Goal: Information Seeking & Learning: Learn about a topic

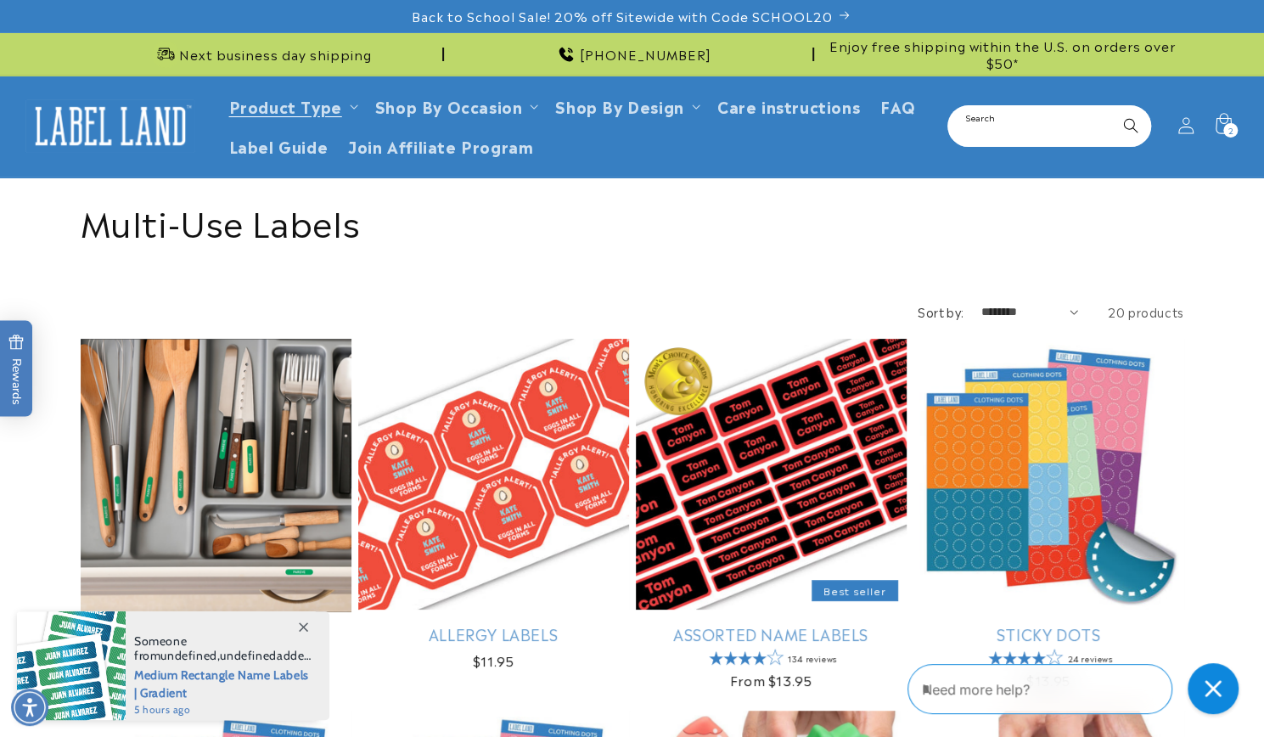
click at [1026, 125] on input "Search" at bounding box center [1049, 126] width 200 height 38
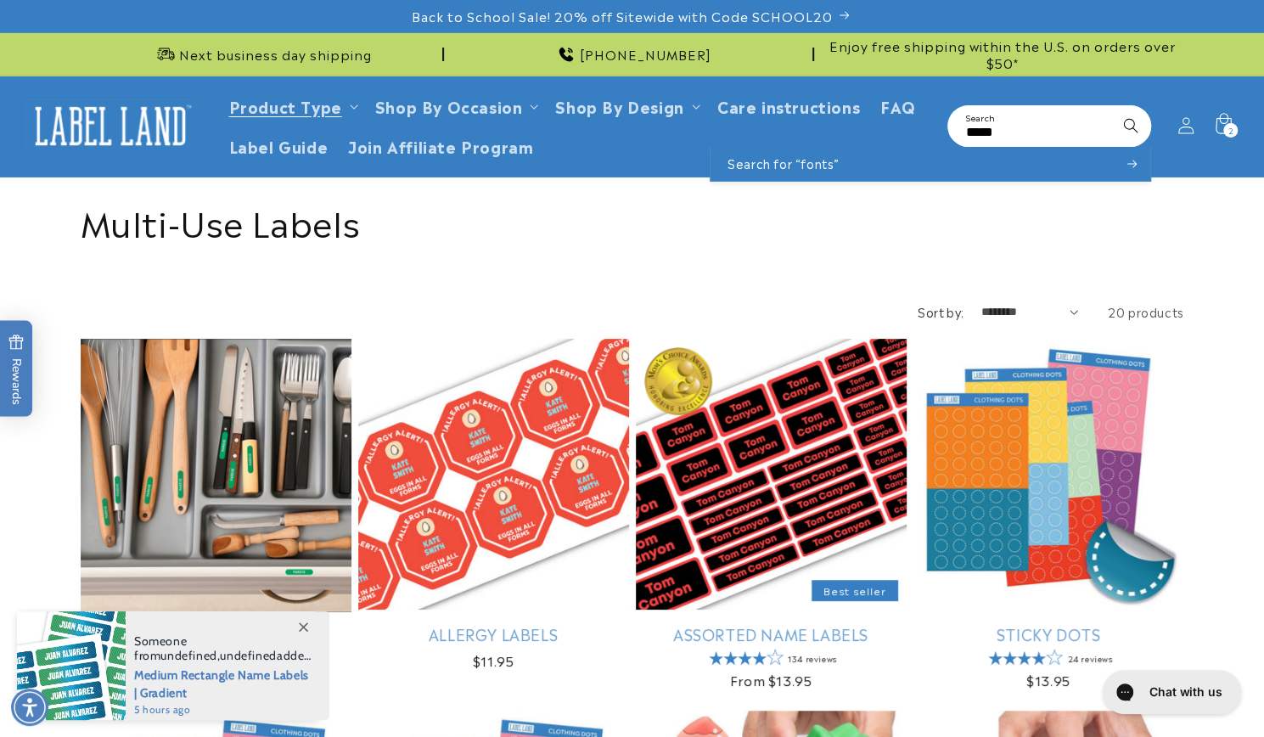
type input "*****"
click at [1112, 107] on button "Search" at bounding box center [1130, 125] width 37 height 37
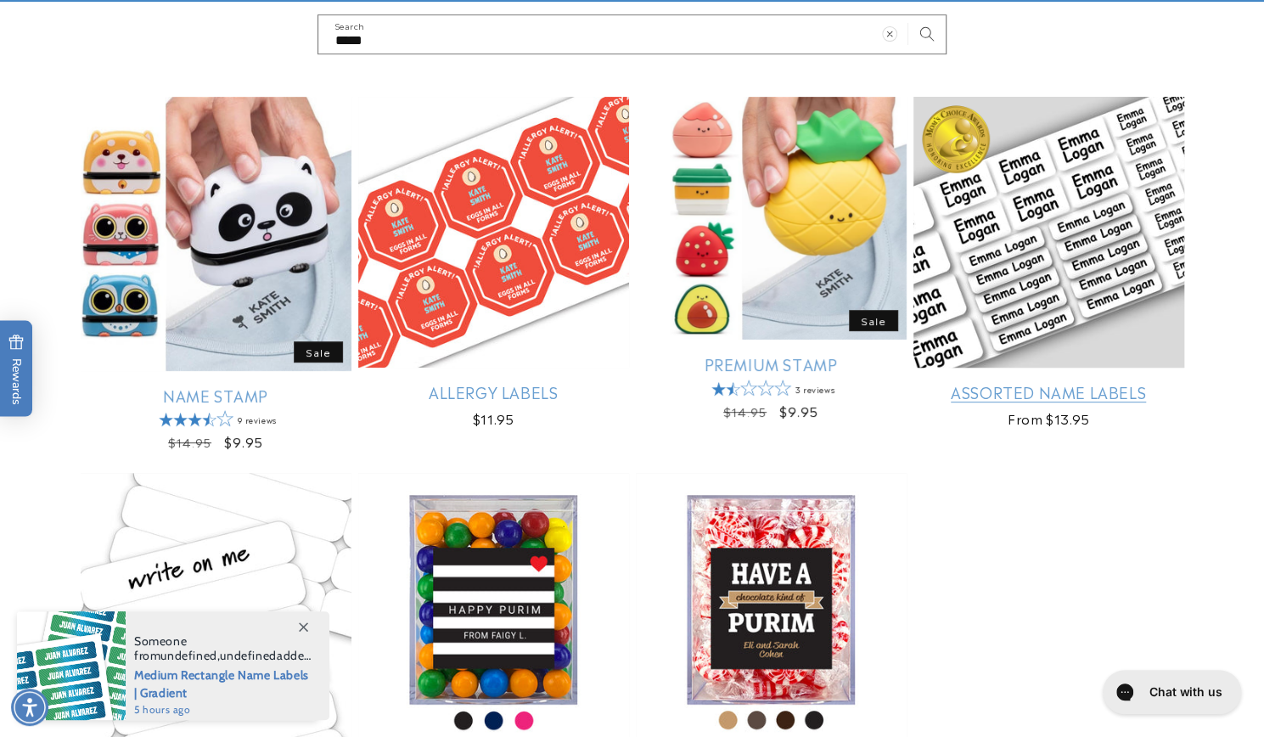
scroll to position [170, 0]
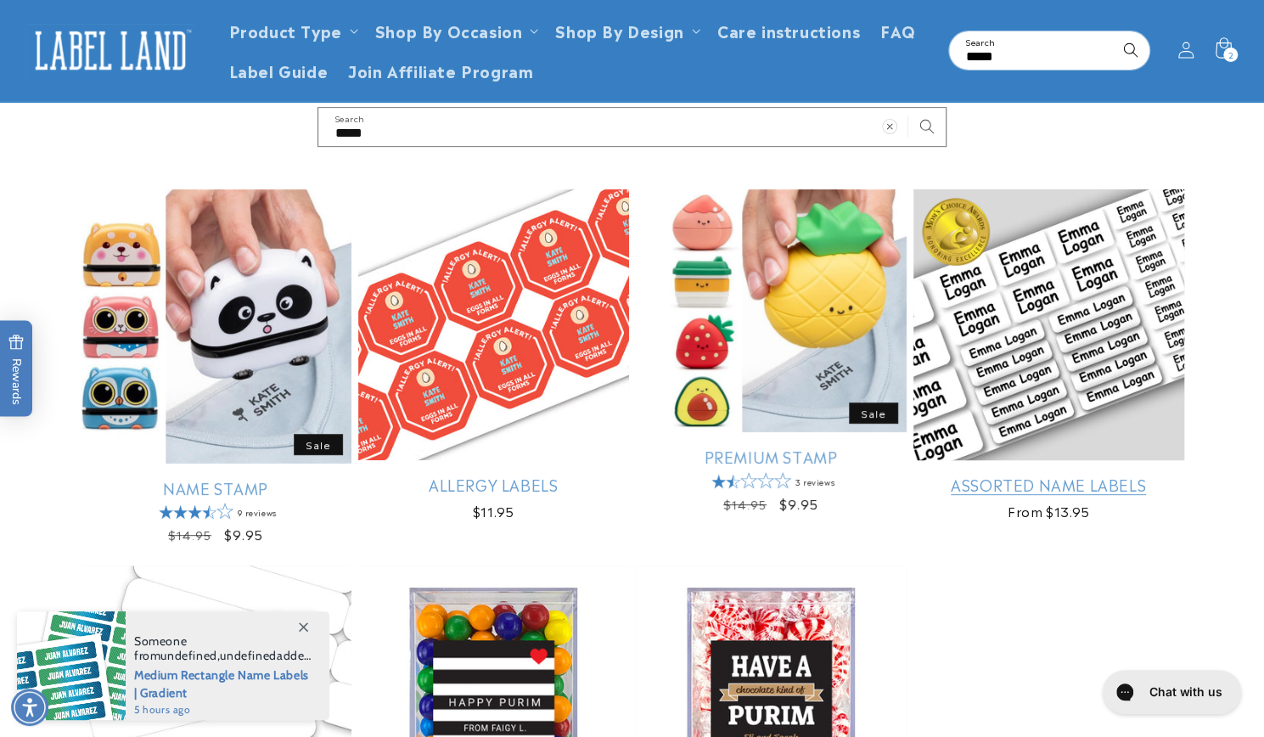
click at [1036, 474] on link "Assorted Name Labels" at bounding box center [1048, 484] width 271 height 20
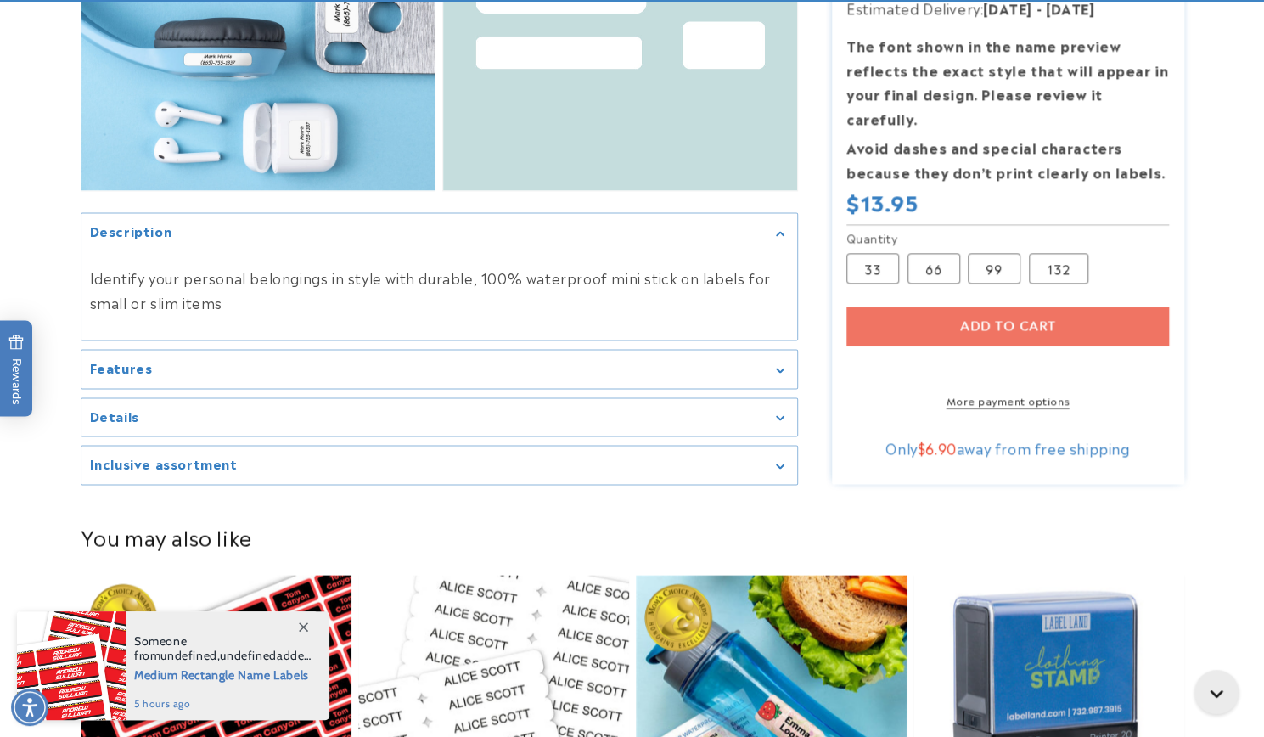
scroll to position [1697, 0]
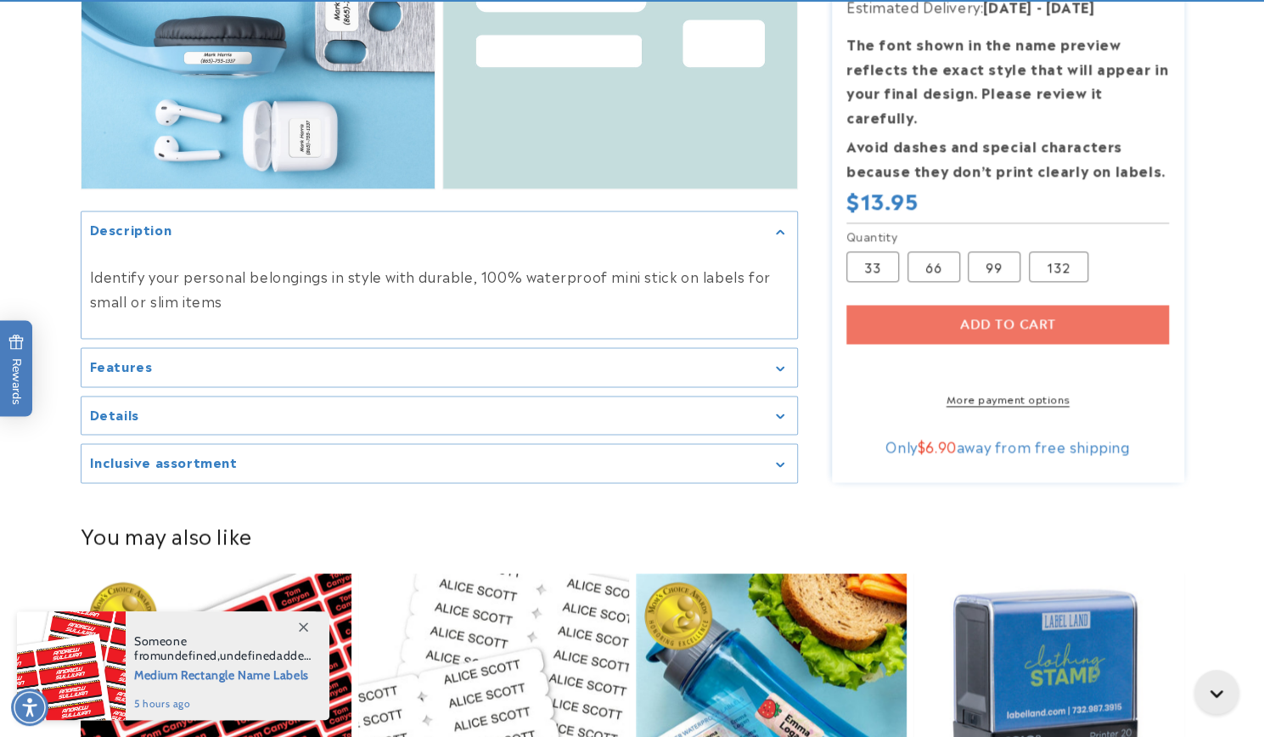
click at [694, 413] on div "Details" at bounding box center [439, 415] width 698 height 13
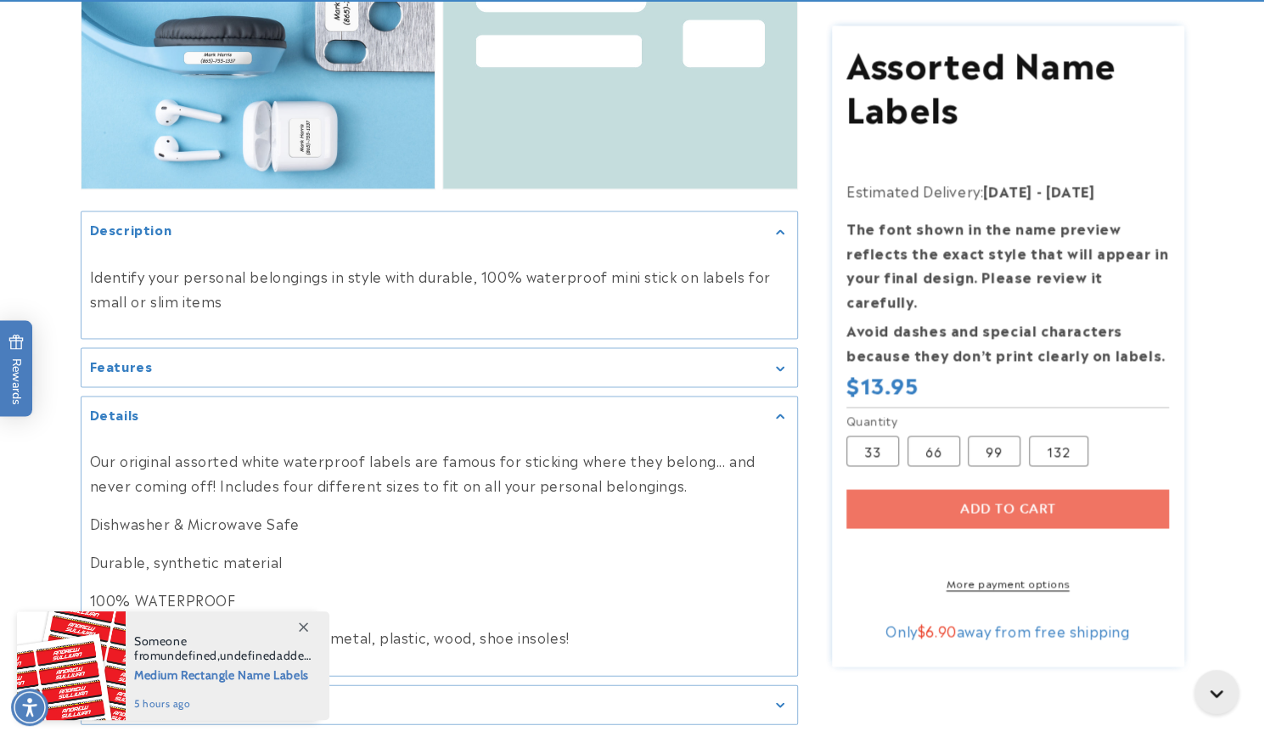
click at [731, 367] on div "Features" at bounding box center [439, 367] width 698 height 13
click at [774, 364] on div "Features" at bounding box center [439, 367] width 698 height 13
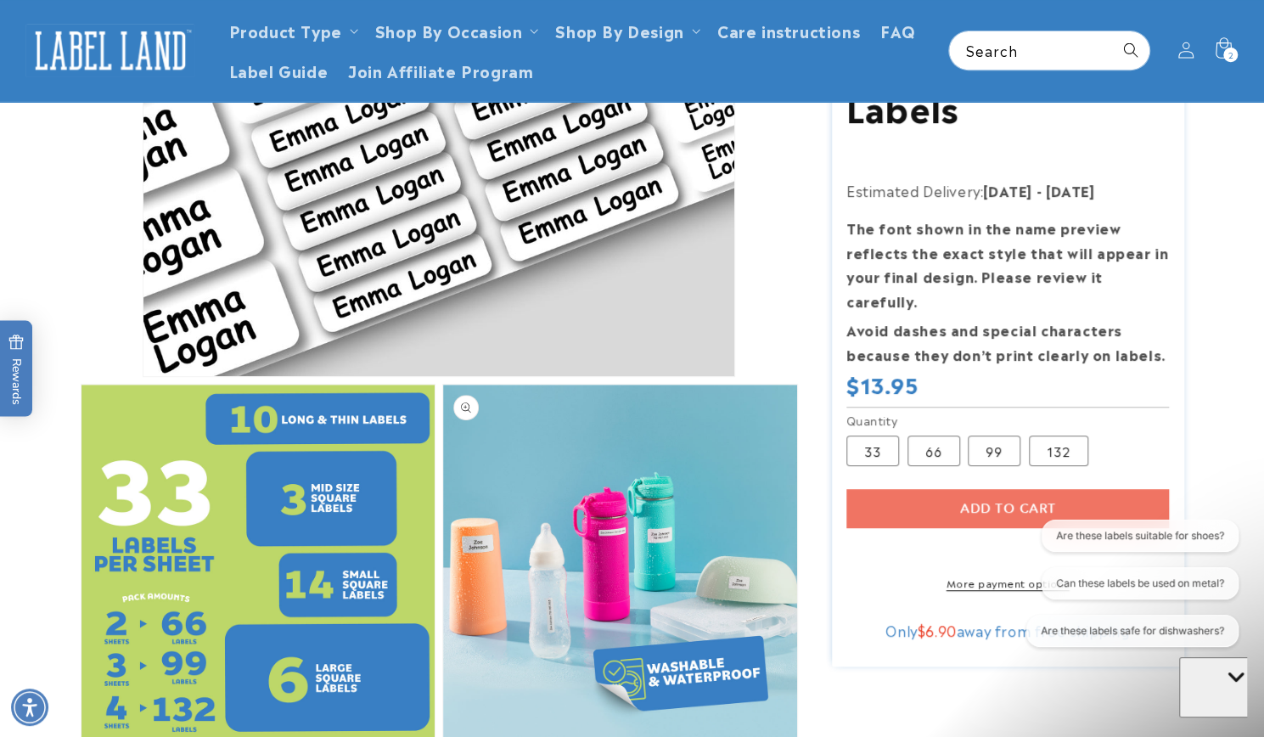
scroll to position [0, 0]
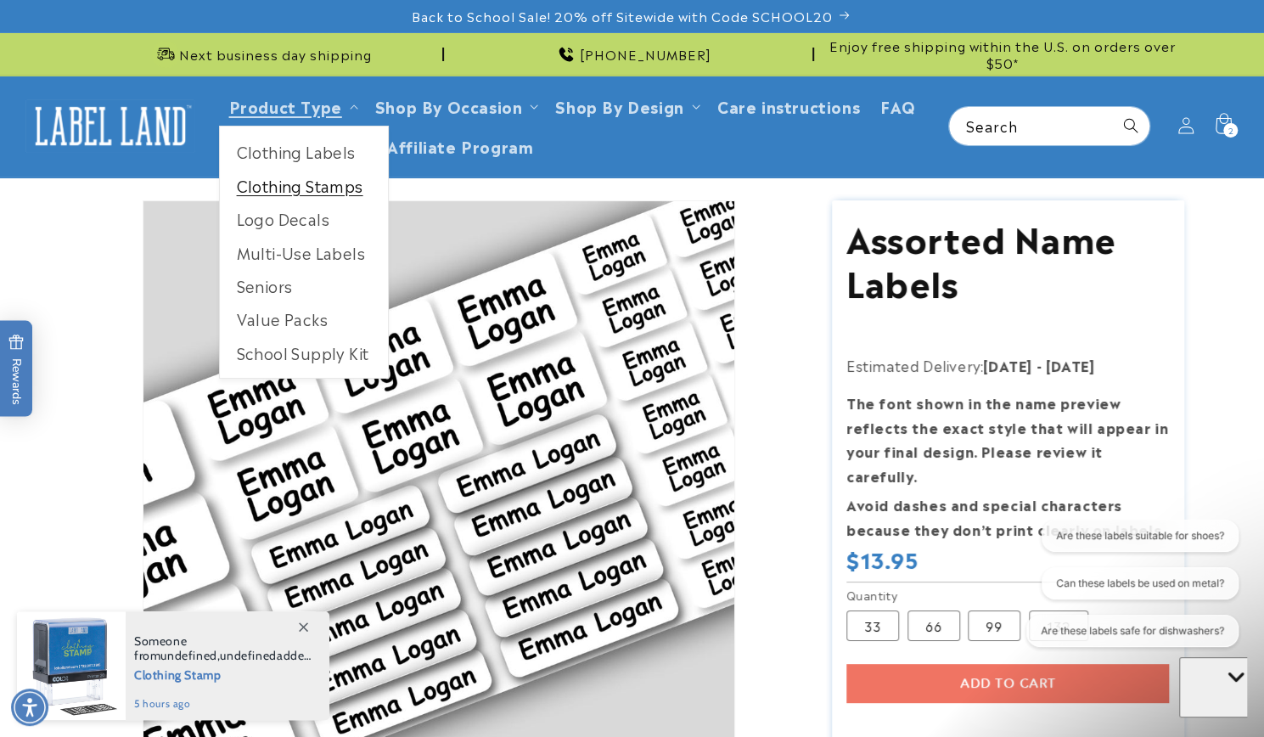
click at [305, 189] on link "Clothing Stamps" at bounding box center [304, 185] width 168 height 33
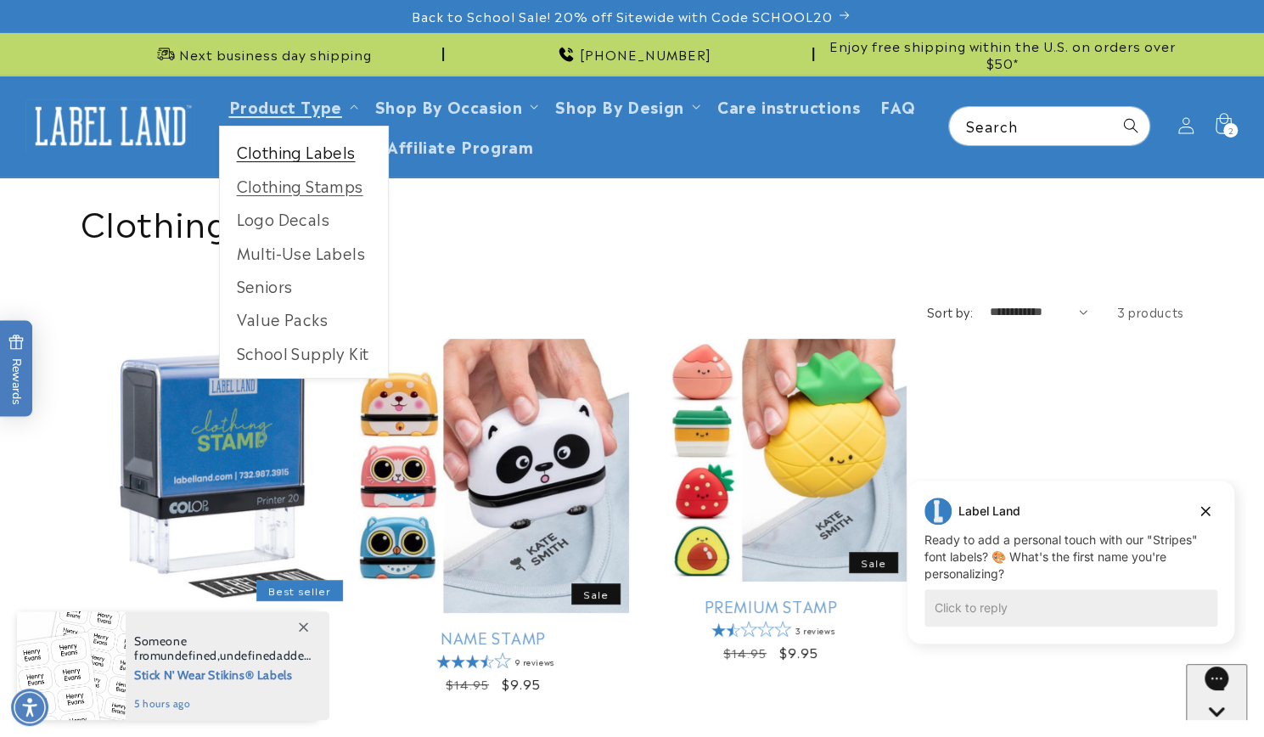
click at [322, 149] on link "Clothing Labels" at bounding box center [304, 151] width 168 height 33
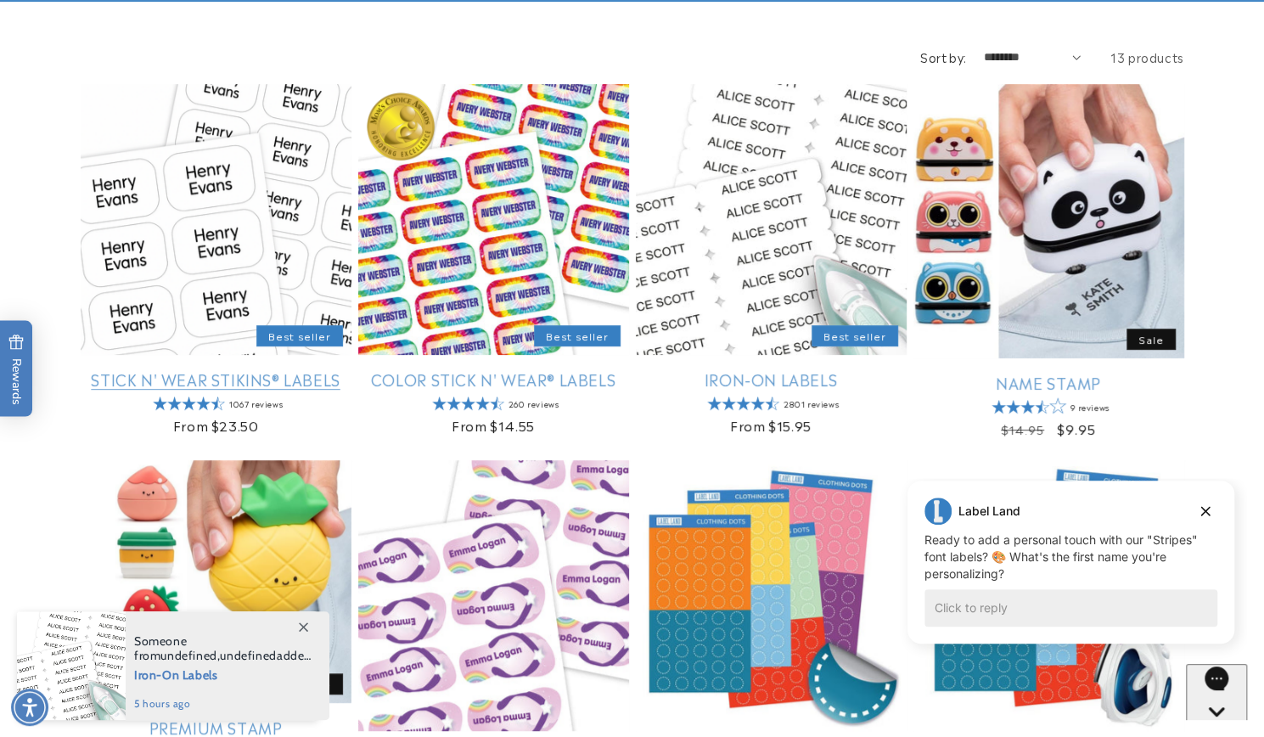
click at [266, 369] on link "Stick N' Wear Stikins® Labels" at bounding box center [216, 379] width 271 height 20
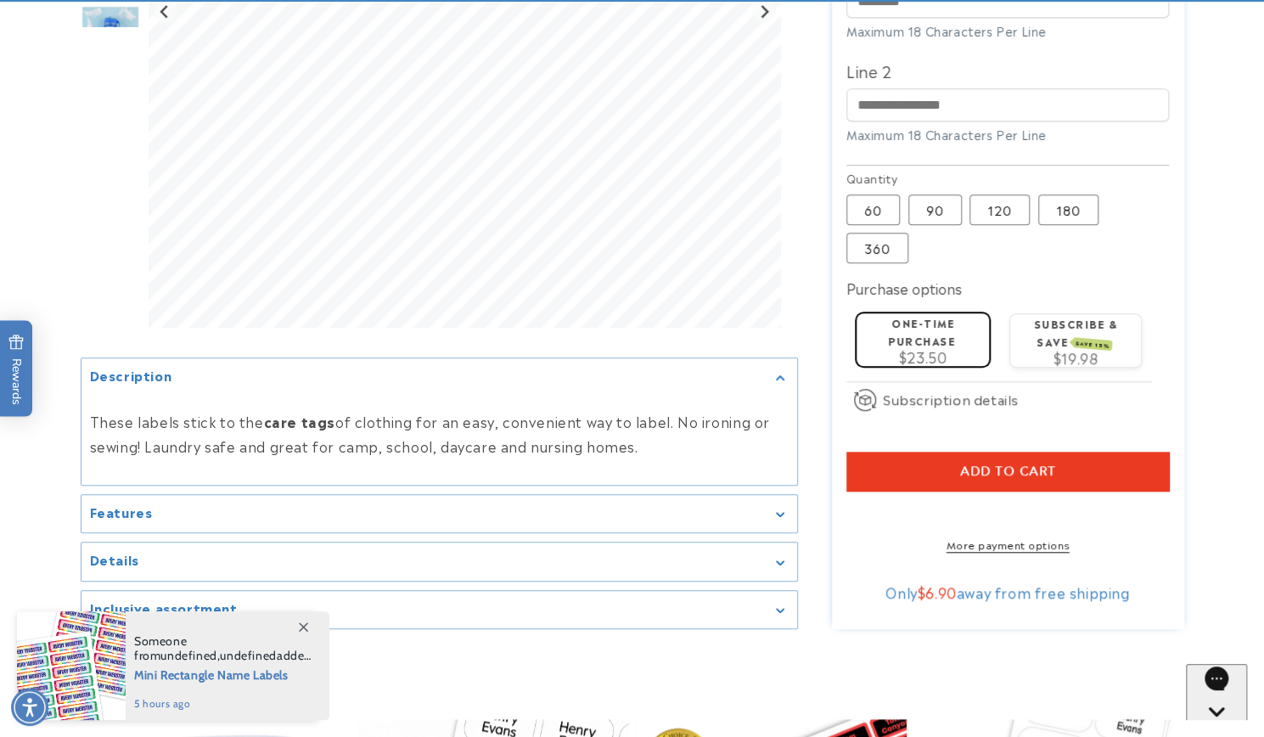
click at [171, 558] on summary "Details" at bounding box center [438, 561] width 715 height 38
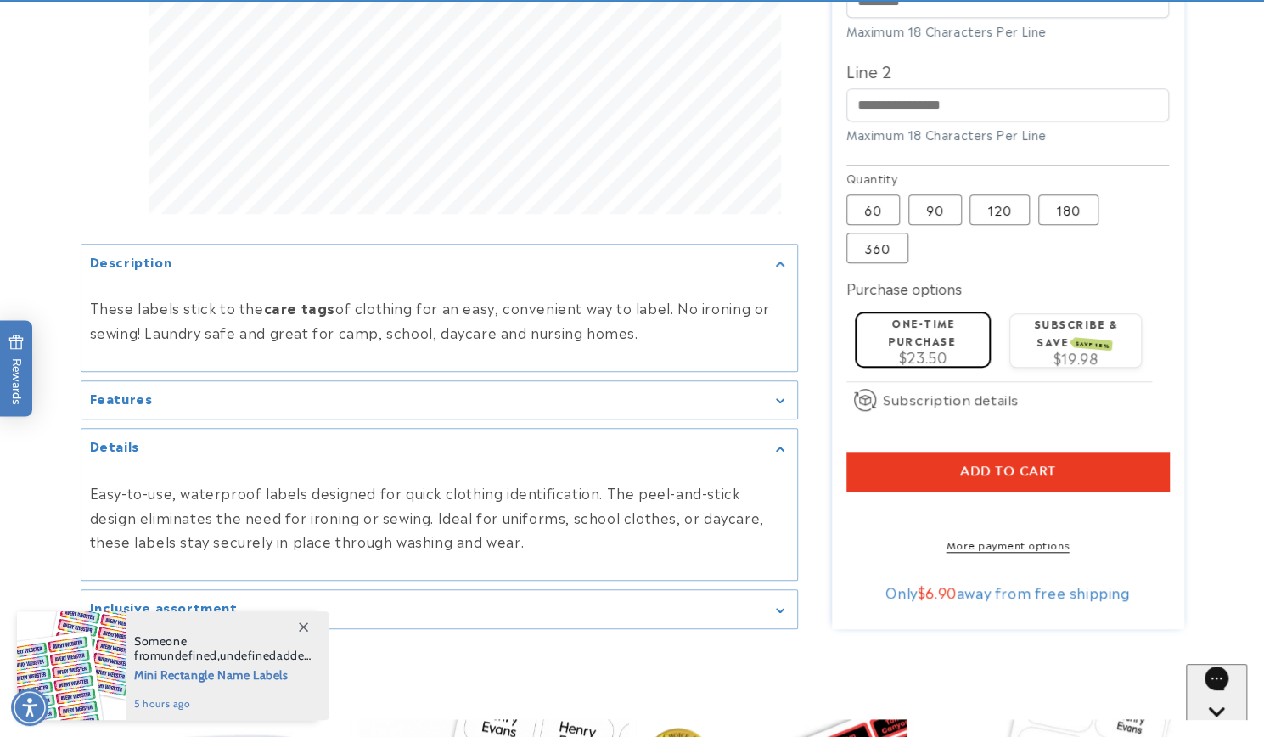
click at [251, 394] on div "Features" at bounding box center [439, 400] width 698 height 13
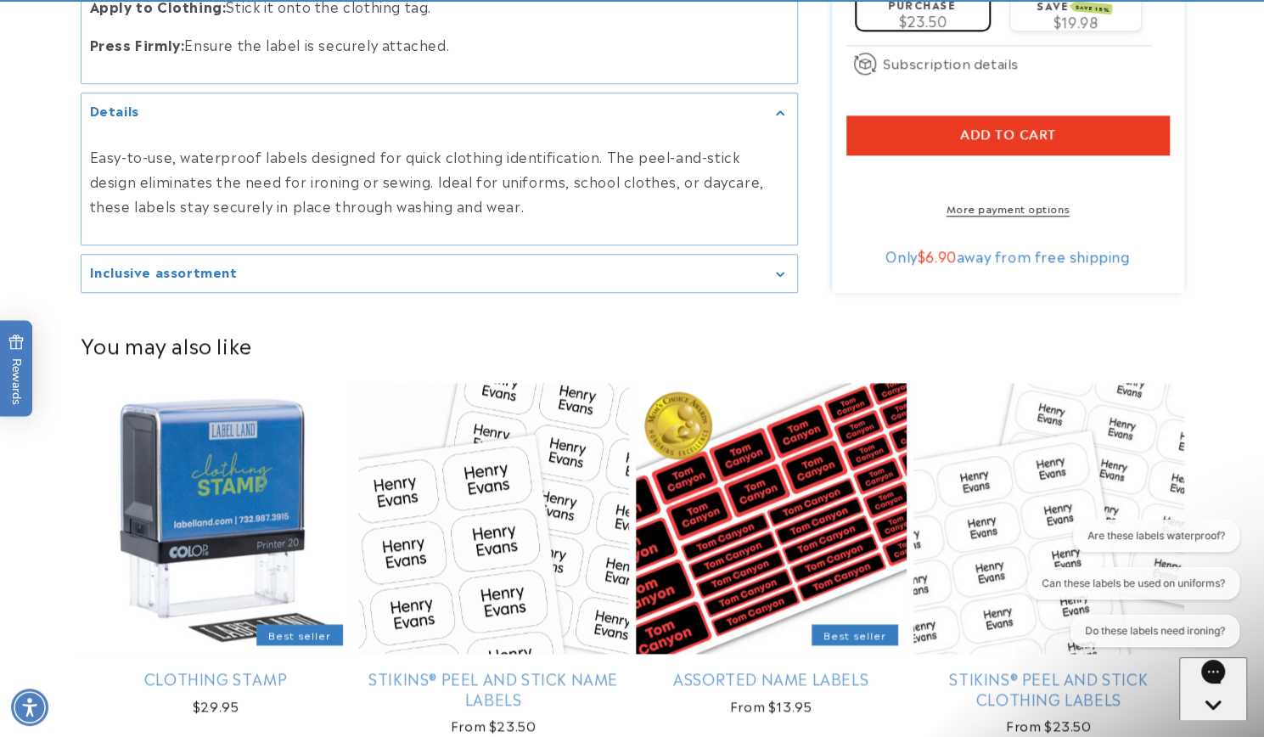
click at [392, 281] on summary "Inclusive assortment" at bounding box center [438, 274] width 715 height 38
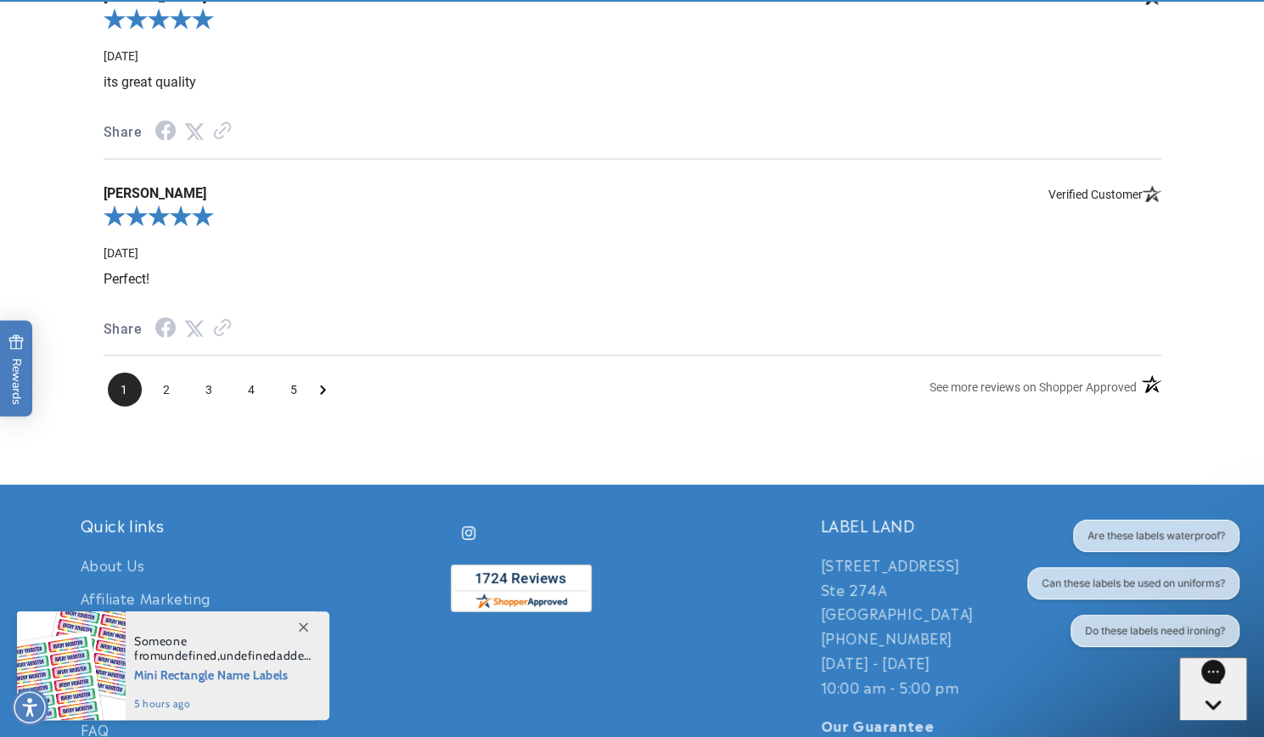
scroll to position [3044, 0]
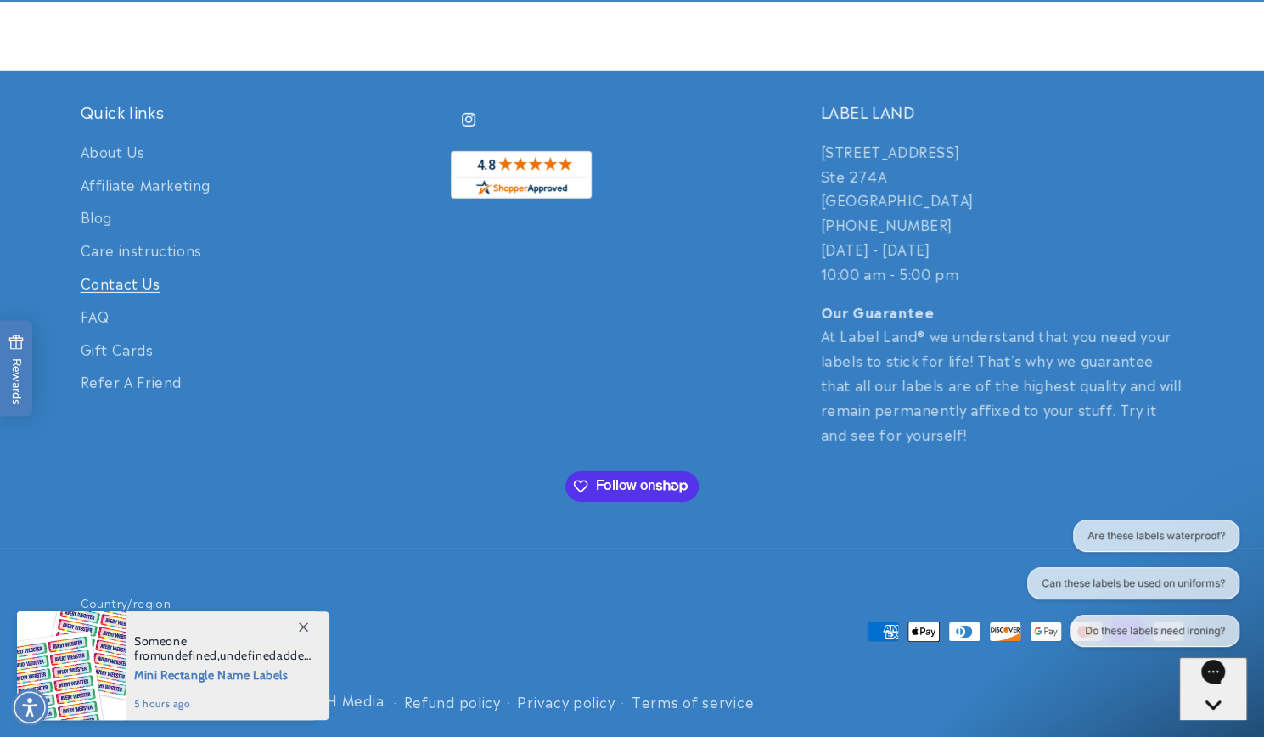
click at [149, 283] on link "Contact Us" at bounding box center [121, 282] width 80 height 33
